Goal: Task Accomplishment & Management: Manage account settings

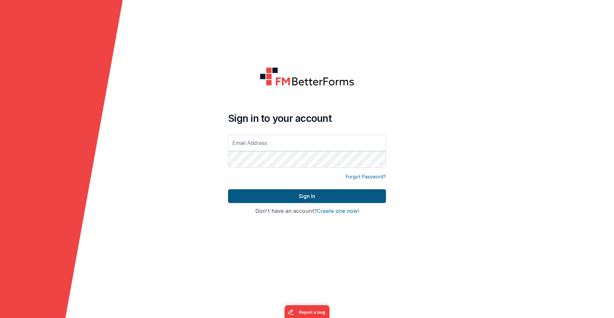
type input "[EMAIL_ADDRESS][DOMAIN_NAME]"
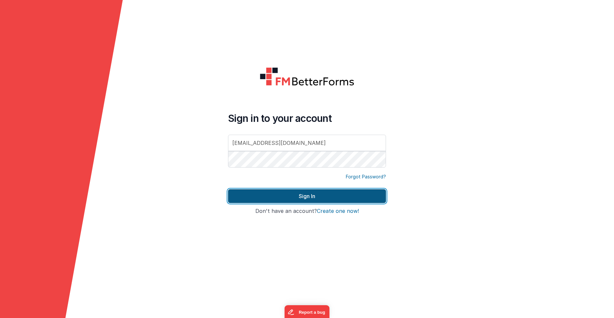
drag, startPoint x: 329, startPoint y: 193, endPoint x: 327, endPoint y: 190, distance: 4.0
click at [329, 193] on button "Sign In" at bounding box center [307, 196] width 158 height 14
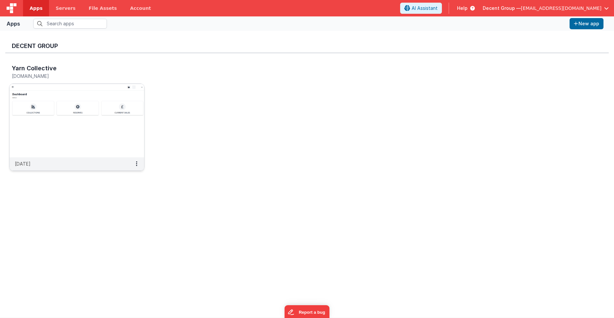
click at [48, 78] on div "Yarn Collective yarncollective.clientportal.cloud" at bounding box center [70, 73] width 116 height 16
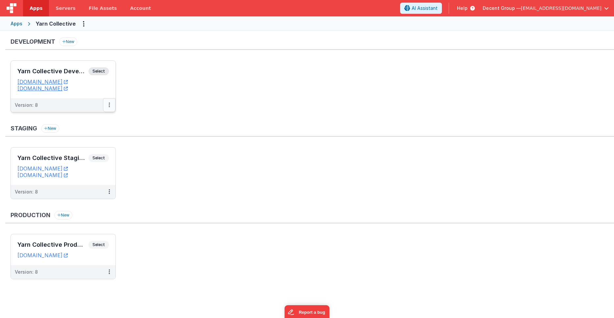
click at [110, 105] on button at bounding box center [109, 105] width 12 height 14
click at [97, 120] on link "Edit" at bounding box center [87, 120] width 58 height 12
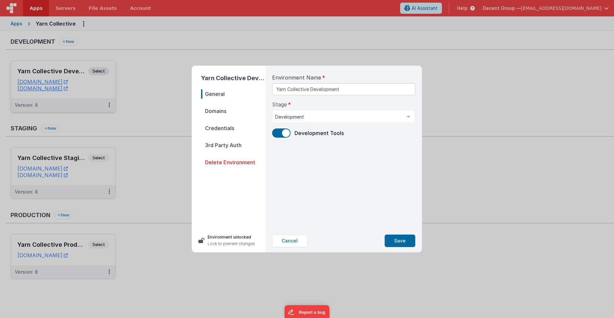
drag, startPoint x: 241, startPoint y: 111, endPoint x: 258, endPoint y: 116, distance: 17.8
click at [241, 111] on span "Domains" at bounding box center [233, 111] width 64 height 9
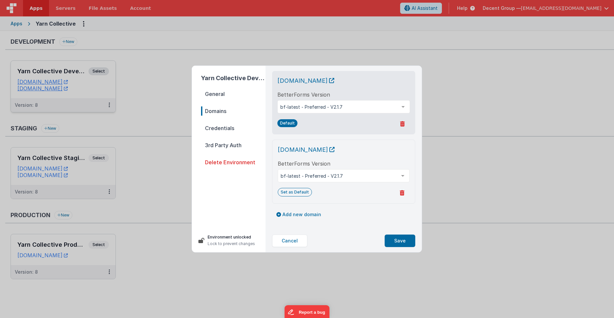
click at [402, 196] on icon at bounding box center [402, 192] width 5 height 5
click at [360, 199] on button "Yes, Delete" at bounding box center [370, 193] width 38 height 11
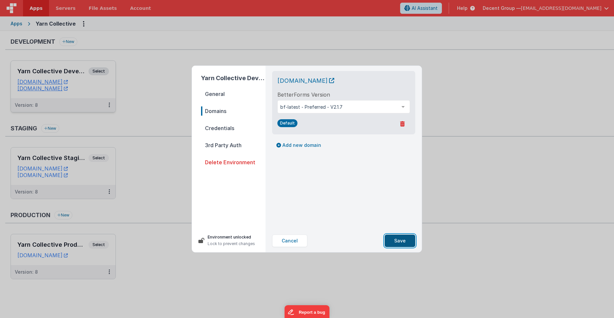
click at [396, 240] on button "Save" at bounding box center [400, 241] width 31 height 12
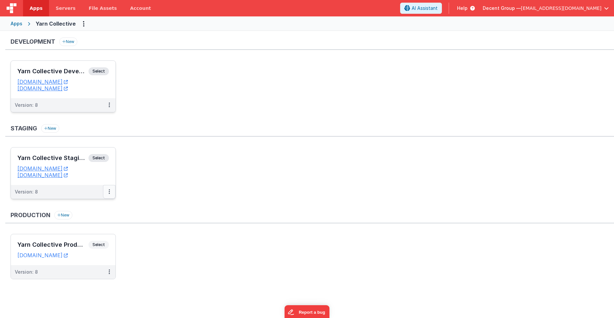
click at [109, 192] on icon at bounding box center [109, 192] width 1 height 0
click at [98, 206] on ul "Yarn Collective Staging Select URLs yarncollectivetesting.clientportal.cloud ya…" at bounding box center [312, 176] width 603 height 59
click at [112, 193] on button at bounding box center [109, 192] width 12 height 14
click at [105, 204] on link "Edit" at bounding box center [87, 207] width 58 height 12
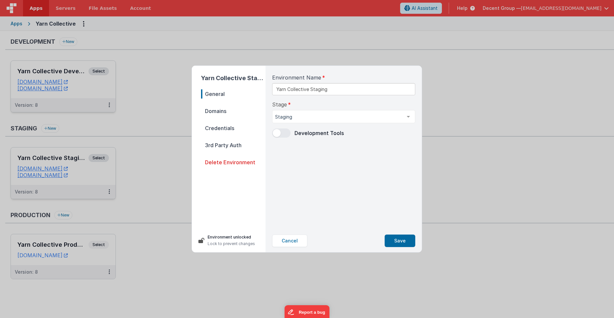
click at [233, 108] on span "Domains" at bounding box center [233, 111] width 64 height 9
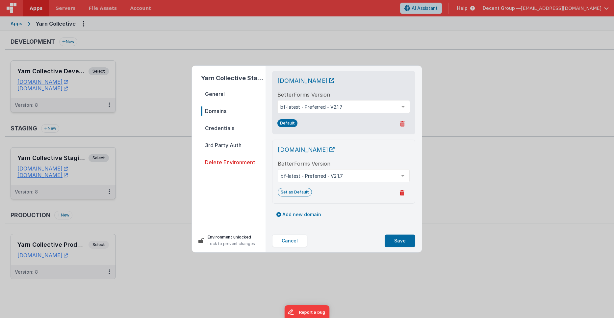
click at [403, 194] on icon at bounding box center [402, 192] width 5 height 5
click at [362, 197] on button "Yes, Delete" at bounding box center [370, 193] width 38 height 11
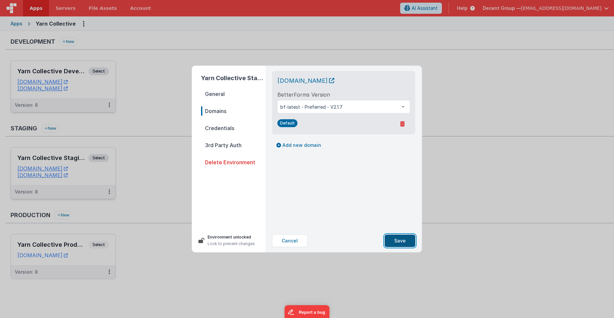
click at [397, 244] on button "Save" at bounding box center [400, 241] width 31 height 12
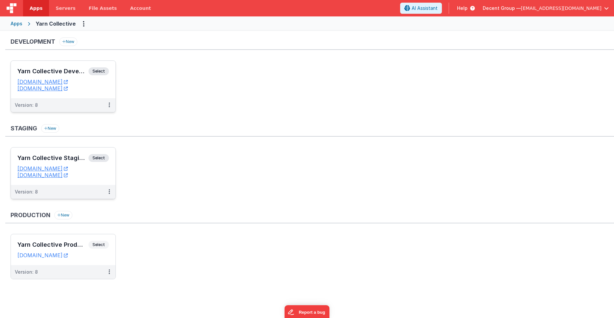
click at [244, 113] on ul "Yarn Collective Development Select URLs yarncollectivedeveloper.clientportal.cl…" at bounding box center [312, 90] width 603 height 59
click at [110, 109] on button at bounding box center [109, 105] width 12 height 14
click at [91, 118] on link "Edit" at bounding box center [87, 120] width 58 height 12
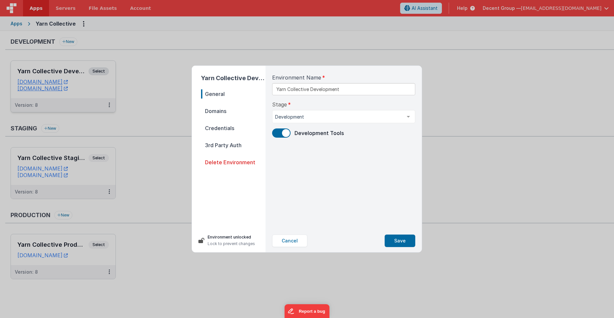
click at [227, 111] on span "Domains" at bounding box center [233, 111] width 64 height 9
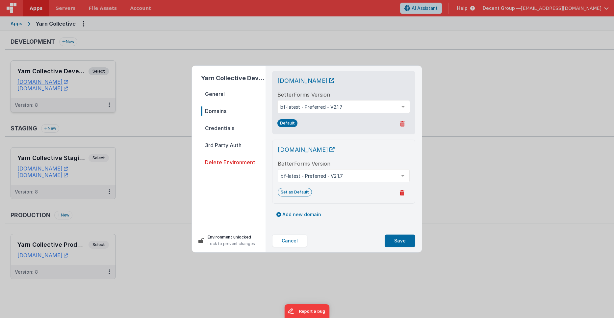
click at [402, 196] on icon at bounding box center [402, 192] width 5 height 5
click at [380, 199] on button "Yes, Delete" at bounding box center [370, 193] width 38 height 11
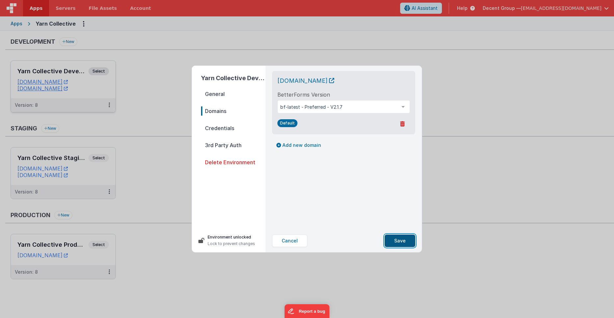
click at [403, 247] on button "Save" at bounding box center [400, 241] width 31 height 12
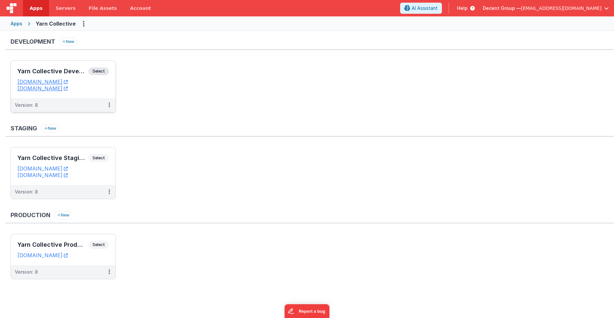
click at [339, 185] on ul "Yarn Collective Staging Select URLs yarncollectivetesting.clientportal.cloud ya…" at bounding box center [312, 176] width 603 height 59
click at [110, 105] on icon at bounding box center [109, 105] width 1 height 0
click at [99, 123] on link "Edit" at bounding box center [87, 120] width 58 height 12
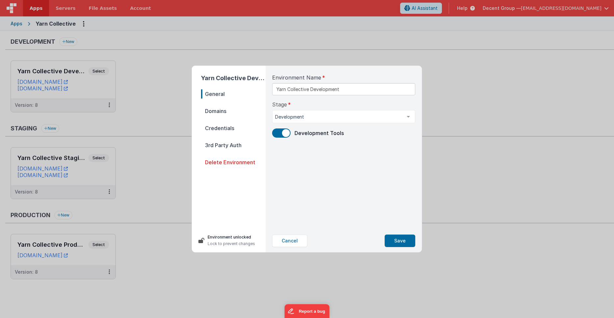
click at [222, 118] on nav "General Domains Credentials 3rd Party Auth Delete Environment" at bounding box center [233, 156] width 64 height 134
drag, startPoint x: 207, startPoint y: 112, endPoint x: 222, endPoint y: 114, distance: 14.9
click at [207, 112] on span "Domains" at bounding box center [233, 111] width 64 height 9
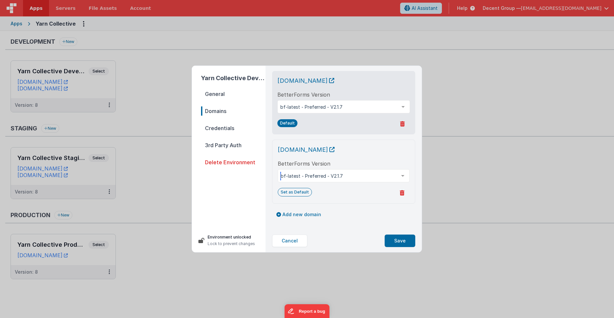
click at [399, 182] on div at bounding box center [402, 176] width 13 height 12
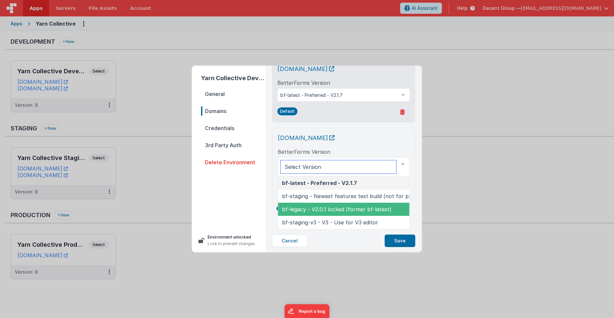
scroll to position [26, 0]
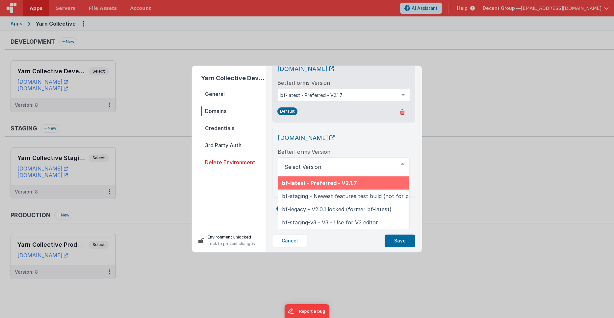
click at [426, 154] on div "Yarn Collective Development General Domains Credentials 3rd Party Auth Delete E…" at bounding box center [307, 159] width 614 height 318
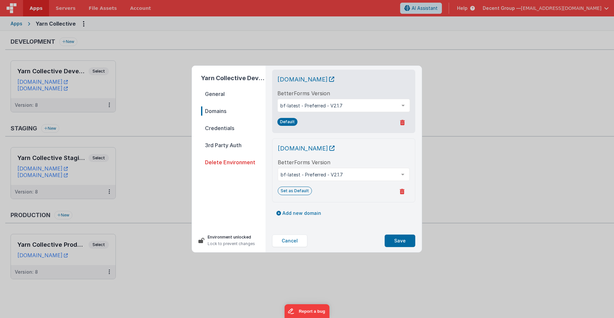
scroll to position [11, 0]
click at [400, 190] on icon at bounding box center [402, 191] width 5 height 5
click at [381, 192] on button "Yes, Delete" at bounding box center [370, 191] width 38 height 11
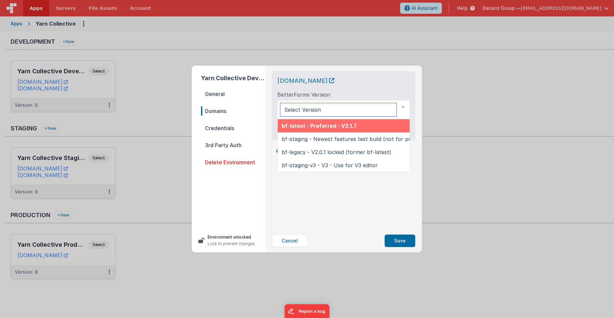
drag, startPoint x: 332, startPoint y: 105, endPoint x: 335, endPoint y: 108, distance: 4.2
click at [328, 123] on span "bf-latest - Preferred - V2.1.7" at bounding box center [319, 126] width 75 height 7
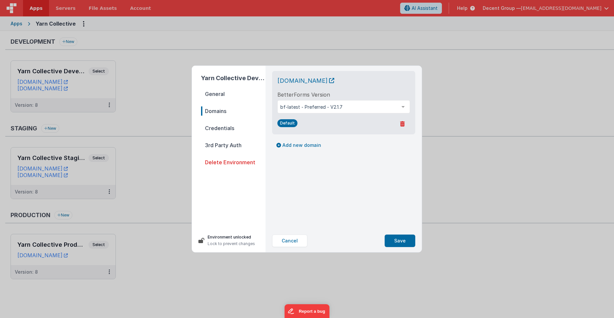
click at [288, 120] on span "Default" at bounding box center [287, 123] width 20 height 8
click at [311, 179] on div "yarncollectivedeveloper.clientportal.cloud BetterForms Version bf-latest - Pref…" at bounding box center [344, 148] width 154 height 164
click at [310, 177] on div "yarncollectivedeveloper.clientportal.cloud BetterForms Version bf-latest - Pref…" at bounding box center [344, 148] width 154 height 164
click at [397, 242] on button "Save" at bounding box center [400, 241] width 31 height 12
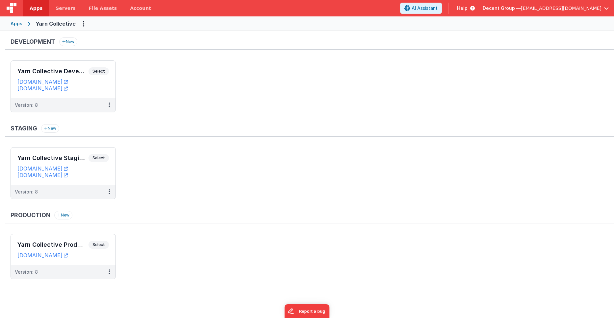
click at [206, 104] on ul "Yarn Collective Development Select URLs yarncollectivedeveloper.clientportal.cl…" at bounding box center [312, 90] width 603 height 59
click at [188, 133] on div "Staging New" at bounding box center [309, 130] width 609 height 12
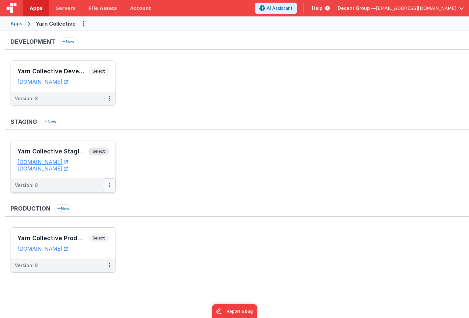
click at [109, 186] on icon at bounding box center [109, 185] width 1 height 0
click at [99, 197] on link "Edit" at bounding box center [87, 200] width 58 height 12
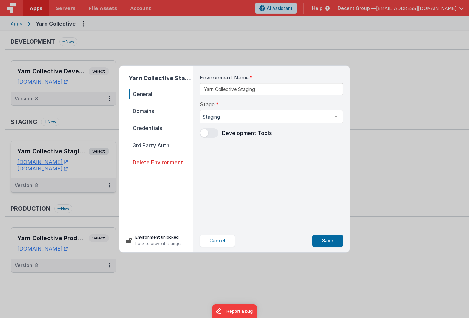
drag, startPoint x: 150, startPoint y: 111, endPoint x: 161, endPoint y: 116, distance: 12.5
click at [150, 112] on span "Domains" at bounding box center [161, 111] width 64 height 9
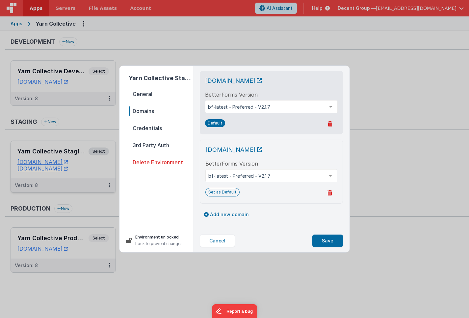
click at [334, 192] on button at bounding box center [329, 193] width 15 height 11
click at [290, 196] on button "Yes, Delete" at bounding box center [298, 193] width 38 height 11
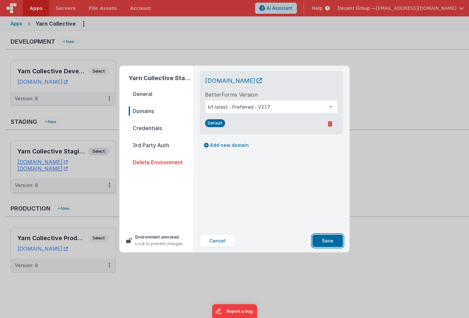
click at [324, 242] on button "Save" at bounding box center [327, 241] width 31 height 12
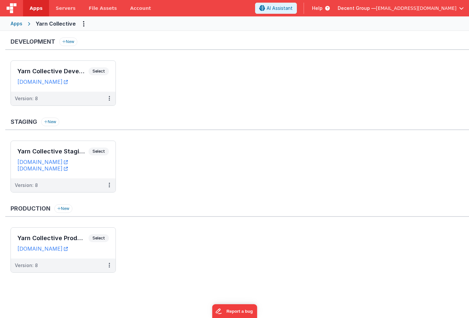
click at [235, 72] on ul "Yarn Collective Development Select URLs yarncollectivedeveloper.clientportal.cl…" at bounding box center [240, 87] width 458 height 52
click at [237, 71] on ul "Yarn Collective Development Select URLs yarncollectivedeveloper.clientportal.cl…" at bounding box center [240, 87] width 458 height 52
click at [108, 186] on button at bounding box center [109, 186] width 12 height 14
click at [91, 200] on link "Edit" at bounding box center [87, 200] width 58 height 12
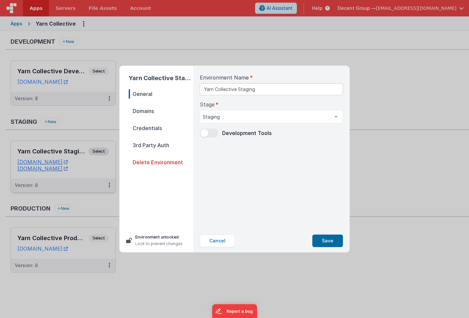
click at [151, 119] on nav "General Domains Credentials 3rd Party Auth Delete Environment" at bounding box center [161, 156] width 64 height 134
click at [151, 112] on span "Domains" at bounding box center [161, 111] width 64 height 9
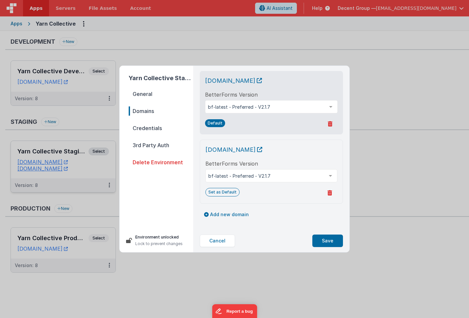
click at [329, 192] on icon at bounding box center [329, 192] width 5 height 5
click at [302, 196] on button "Yes, Delete" at bounding box center [298, 193] width 38 height 11
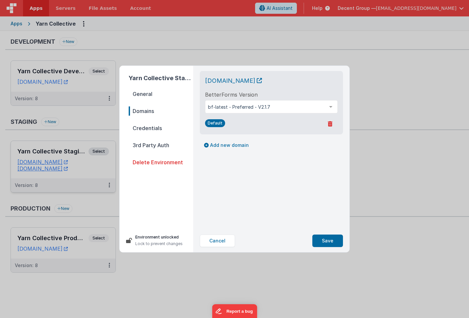
click at [283, 178] on div "yarncollectivetesting.clientportal.cloud BetterForms Version bf-latest - Prefer…" at bounding box center [271, 148] width 154 height 164
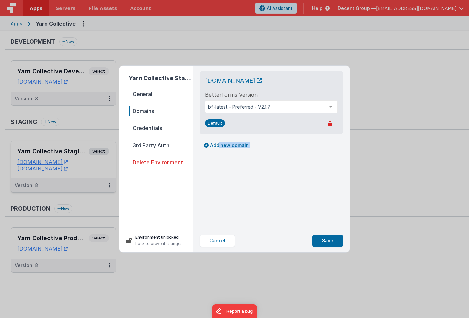
click at [283, 178] on div "yarncollectivetesting.clientportal.cloud BetterForms Version bf-latest - Prefer…" at bounding box center [271, 148] width 154 height 164
click at [261, 154] on div "yarncollectivetesting.clientportal.cloud BetterForms Version bf-latest - Prefer…" at bounding box center [271, 148] width 154 height 164
click at [269, 141] on div "Add new domain" at bounding box center [271, 145] width 143 height 11
click at [328, 241] on button "Save" at bounding box center [327, 241] width 31 height 12
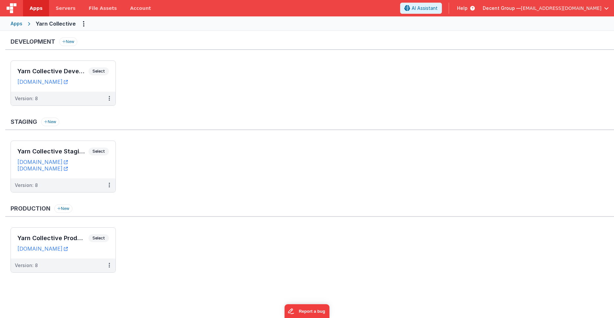
click at [229, 169] on ul "Yarn Collective Staging Select URLs [DOMAIN_NAME] [DOMAIN_NAME] Version: 8" at bounding box center [312, 170] width 603 height 59
